Goal: Find specific page/section: Find specific page/section

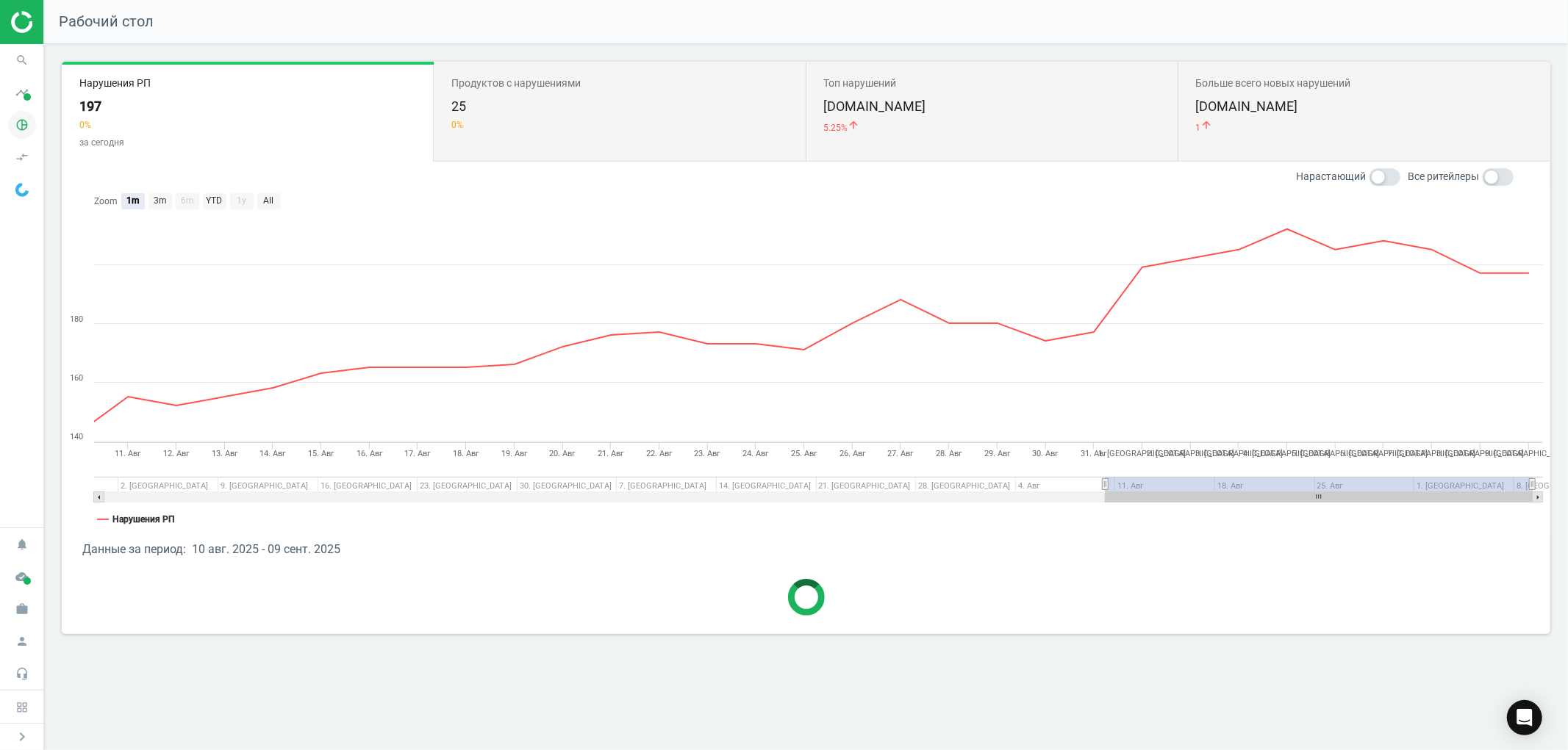
click at [23, 129] on icon "pie_chart_outlined" at bounding box center [21, 124] width 28 height 28
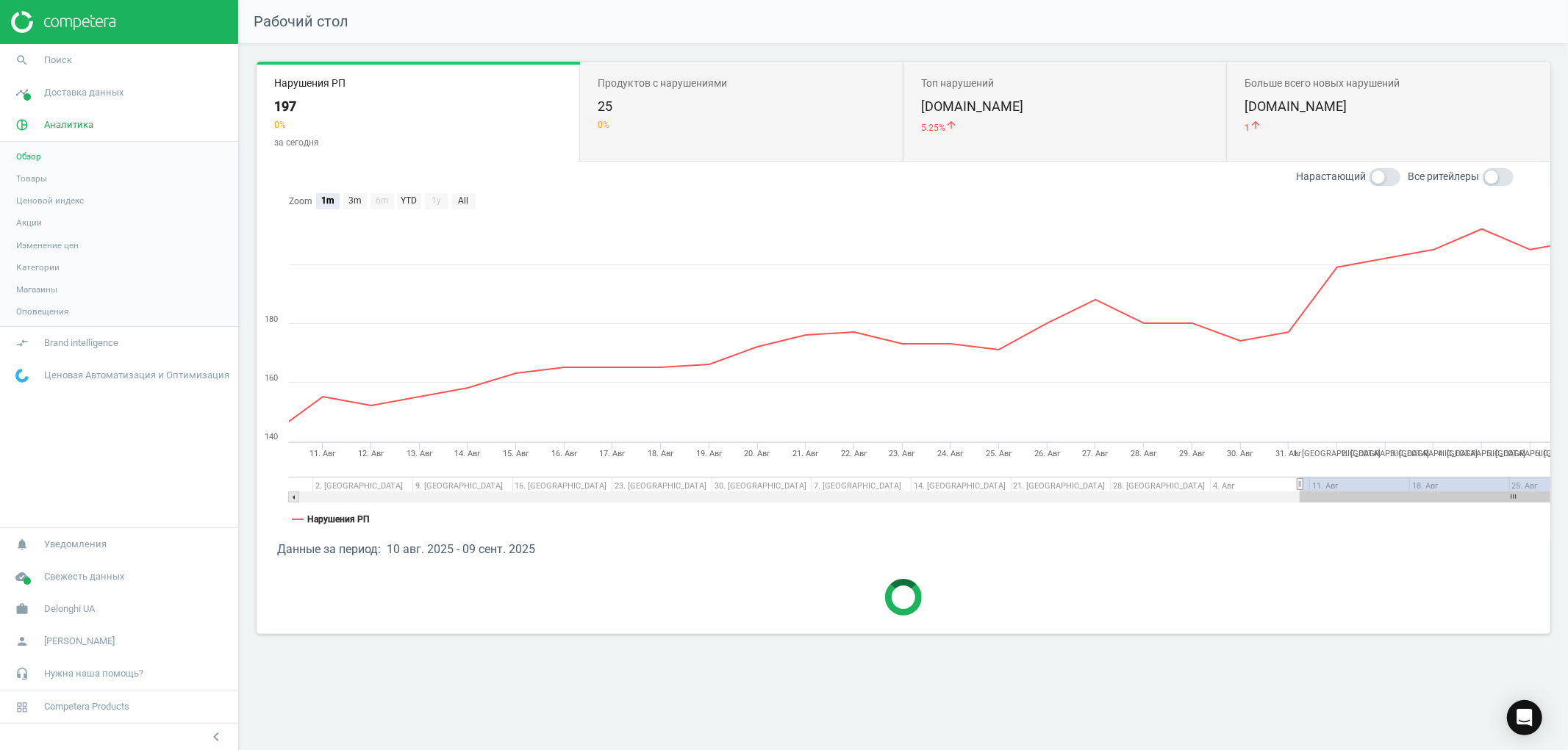
click at [33, 184] on span "Товары" at bounding box center [32, 179] width 31 height 12
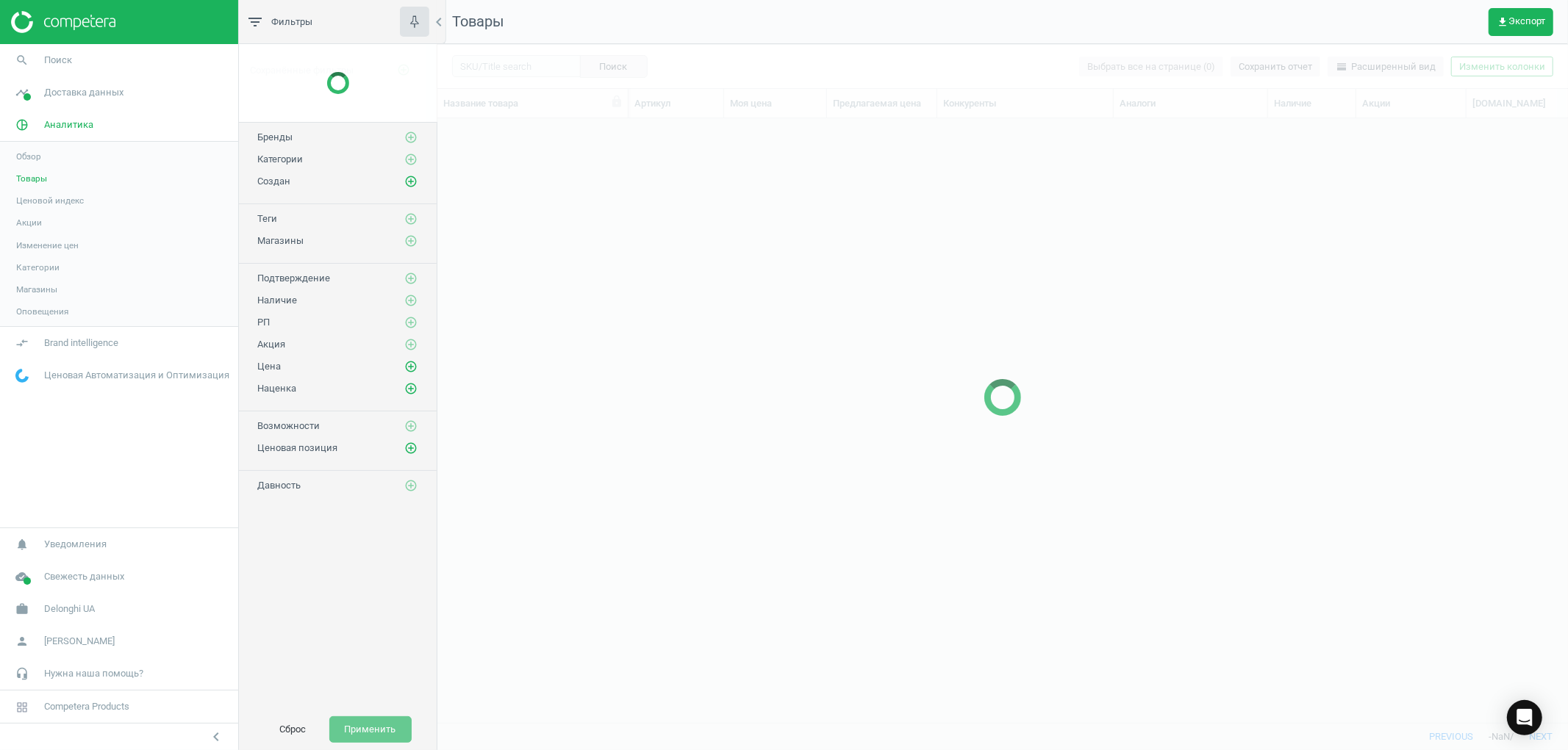
scroll to position [578, 1118]
click at [510, 62] on div at bounding box center [1002, 397] width 1130 height 706
click at [503, 67] on div at bounding box center [1002, 397] width 1130 height 706
